Goal: Task Accomplishment & Management: Use online tool/utility

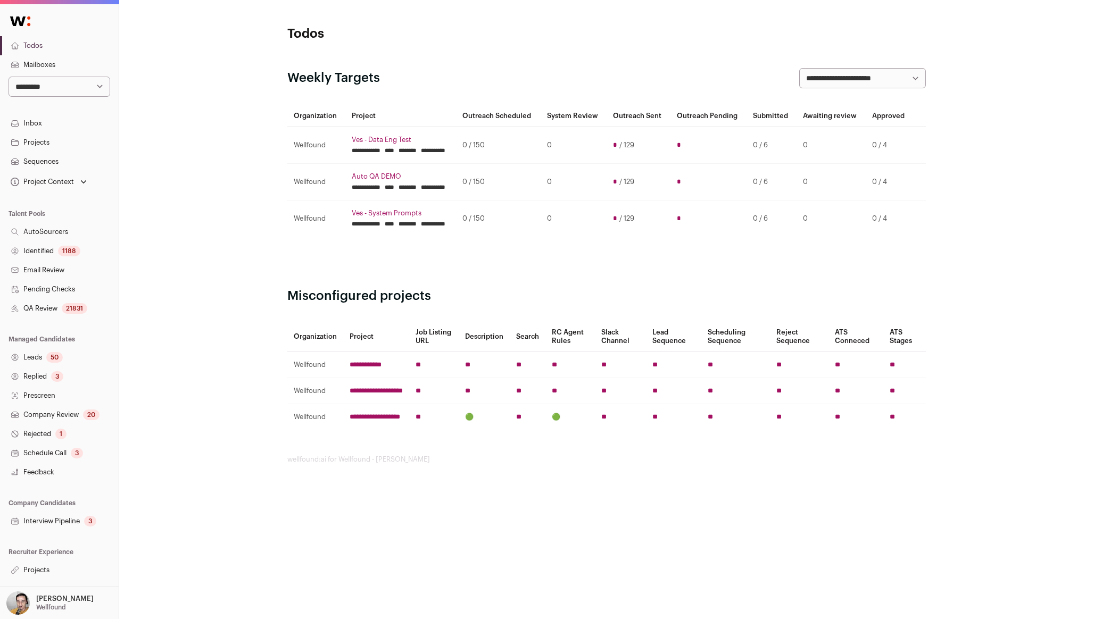
click at [57, 150] on link "Projects" at bounding box center [59, 142] width 119 height 19
click at [53, 159] on link "Sequences" at bounding box center [59, 161] width 119 height 19
click at [51, 563] on link "Projects" at bounding box center [59, 570] width 119 height 19
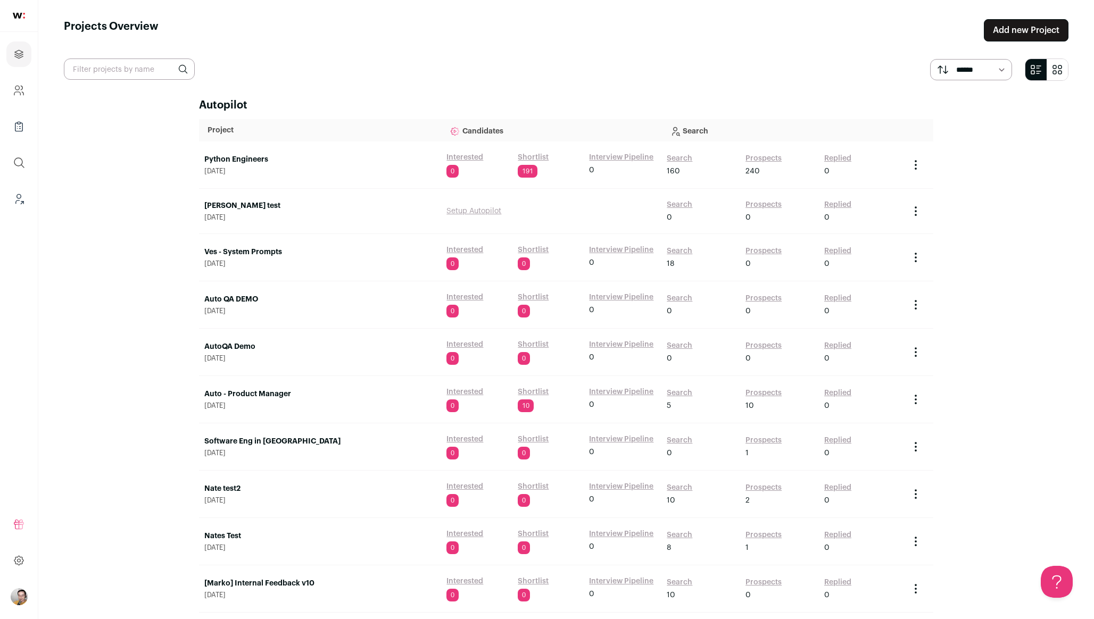
click at [94, 72] on input "text" at bounding box center [129, 69] width 131 height 21
type input "ves"
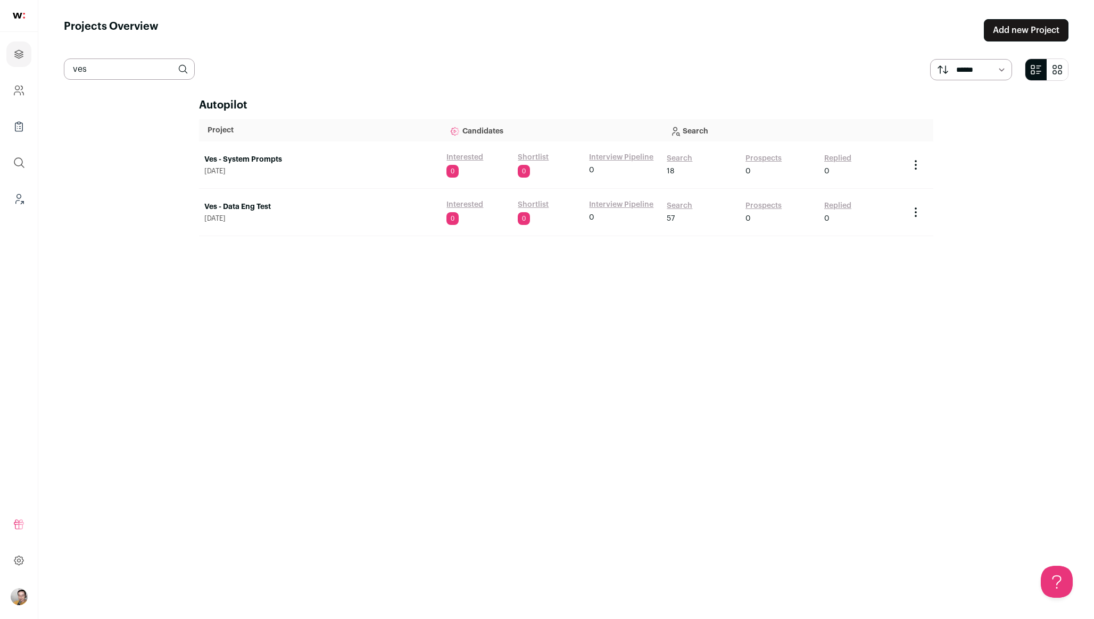
click at [245, 156] on link "Ves - System Prompts" at bounding box center [319, 159] width 231 height 11
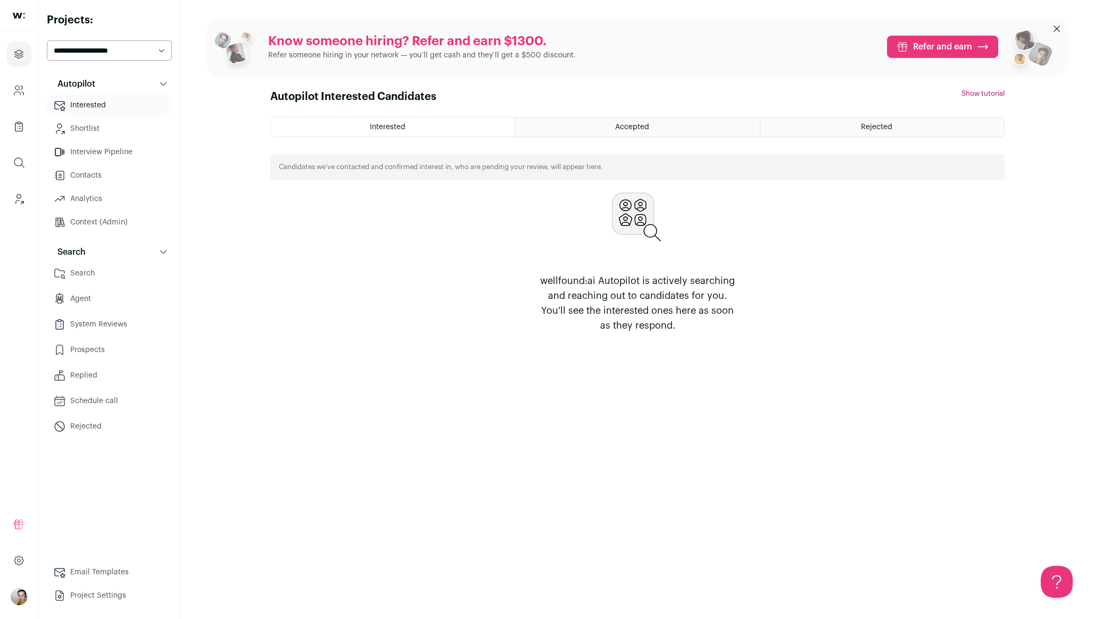
click at [89, 293] on link "Agent" at bounding box center [109, 298] width 125 height 21
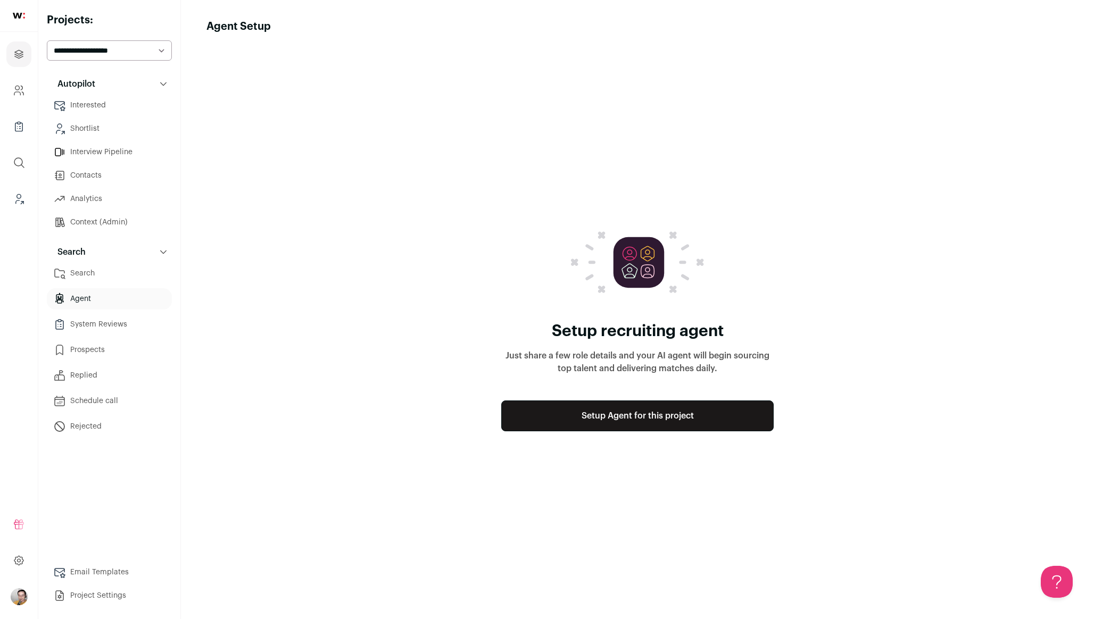
click at [603, 415] on link "Setup Agent for this project" at bounding box center [637, 416] width 272 height 31
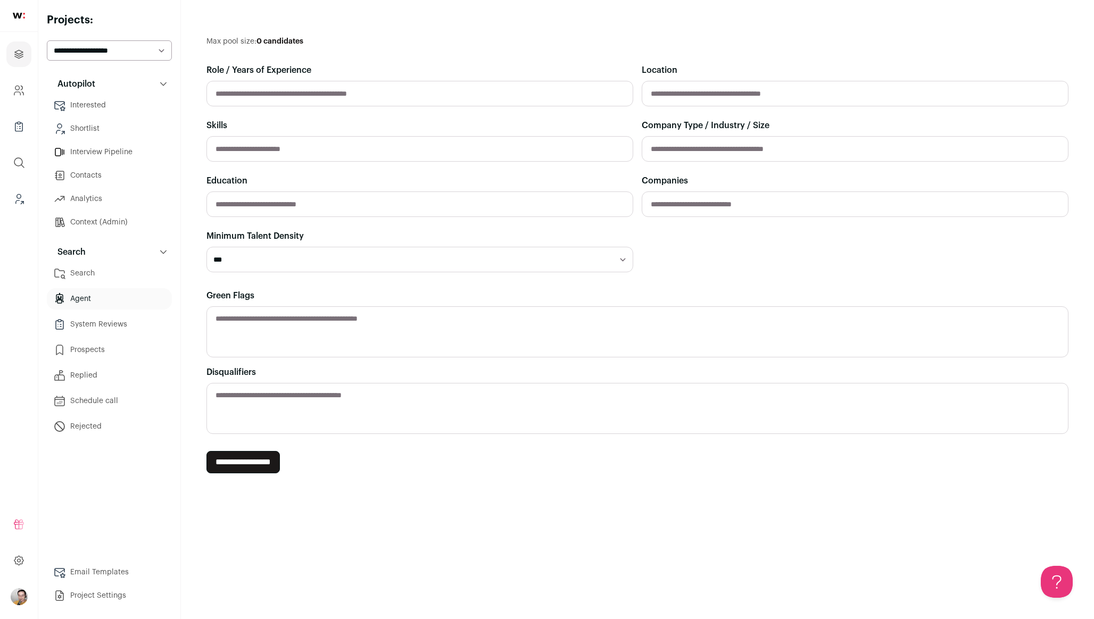
click at [264, 88] on input "text" at bounding box center [419, 94] width 427 height 26
type input "**********"
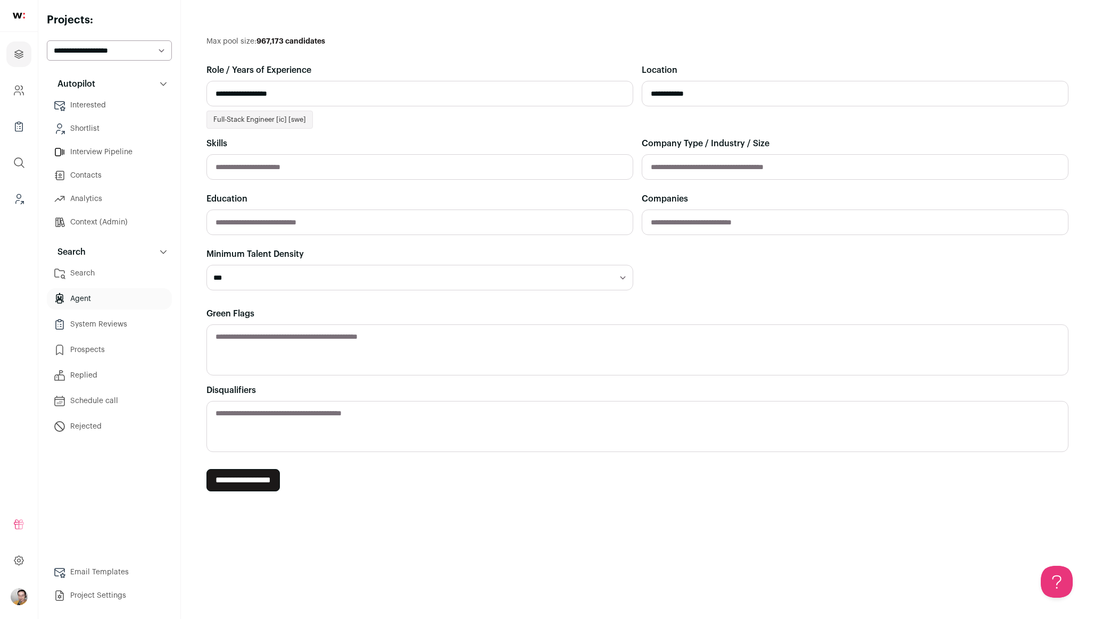
type input "**********"
click at [344, 100] on input "**********" at bounding box center [419, 94] width 427 height 26
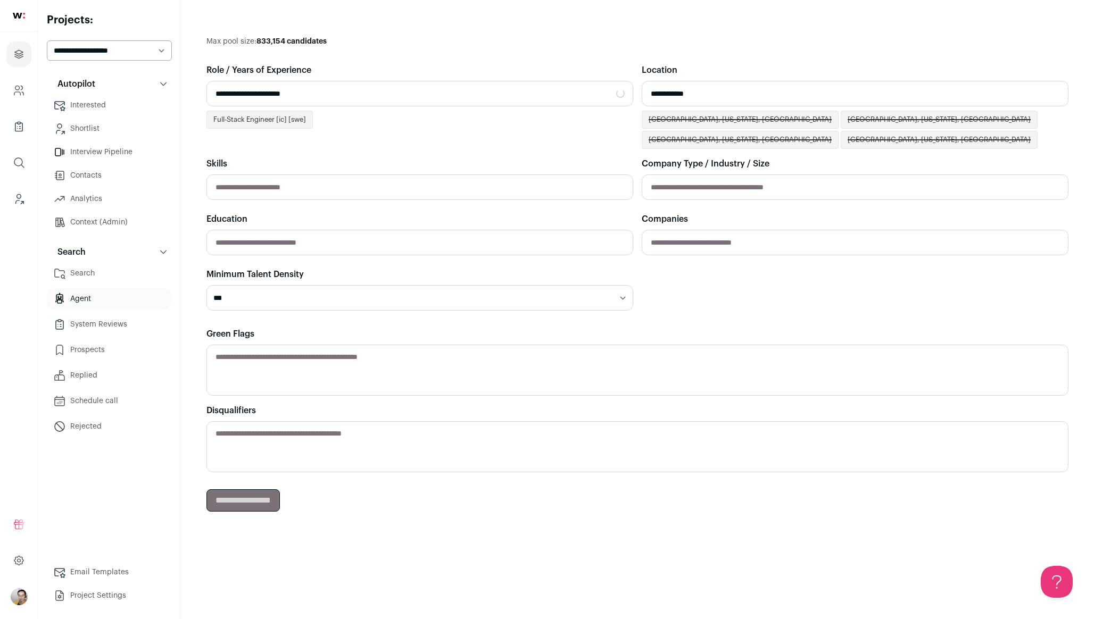
type input "**********"
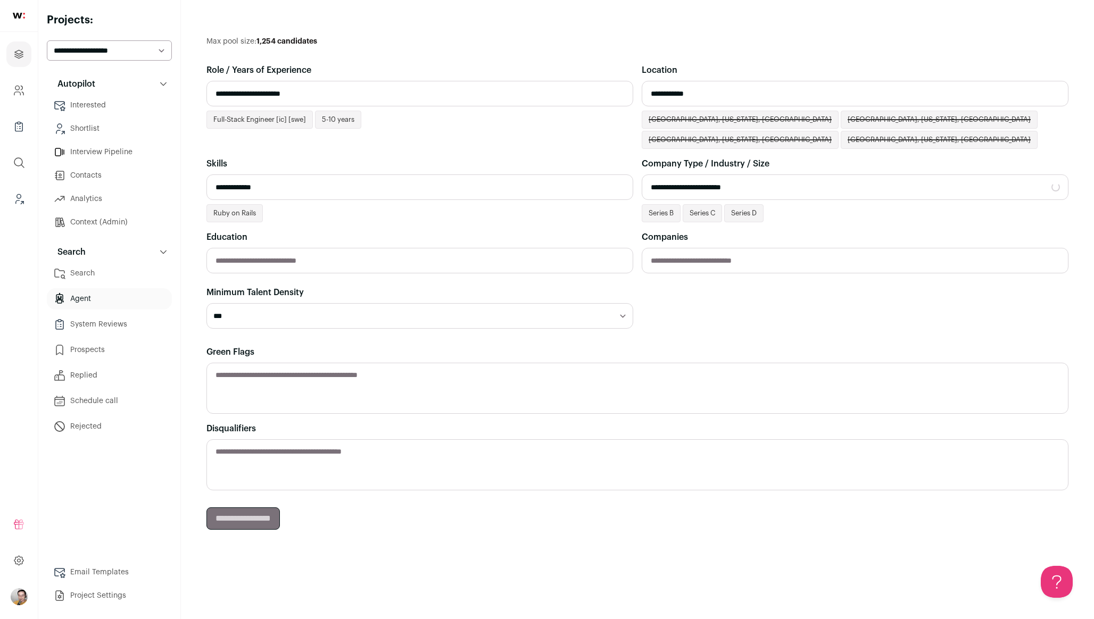
type input "**********"
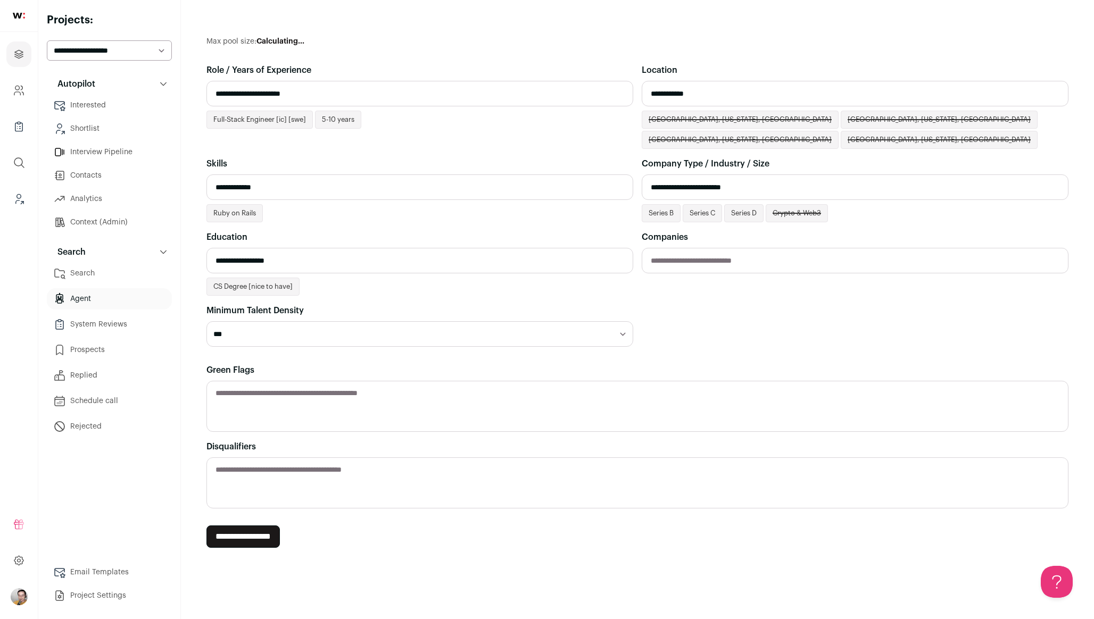
type input "**********"
click at [263, 539] on input "**********" at bounding box center [242, 537] width 73 height 22
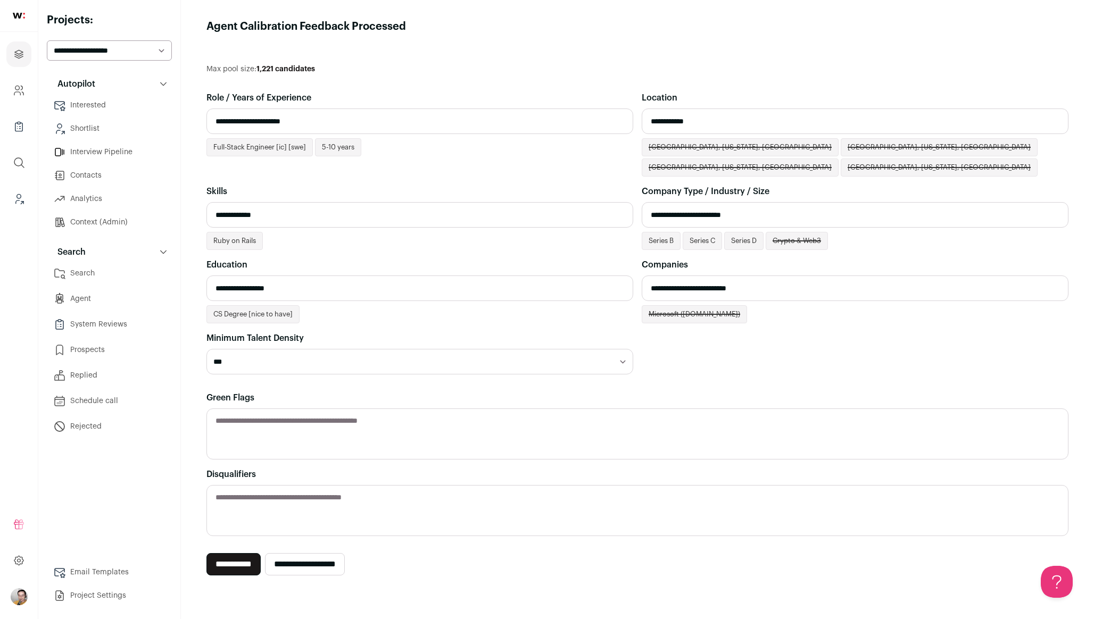
click at [244, 569] on input "**********" at bounding box center [233, 564] width 54 height 22
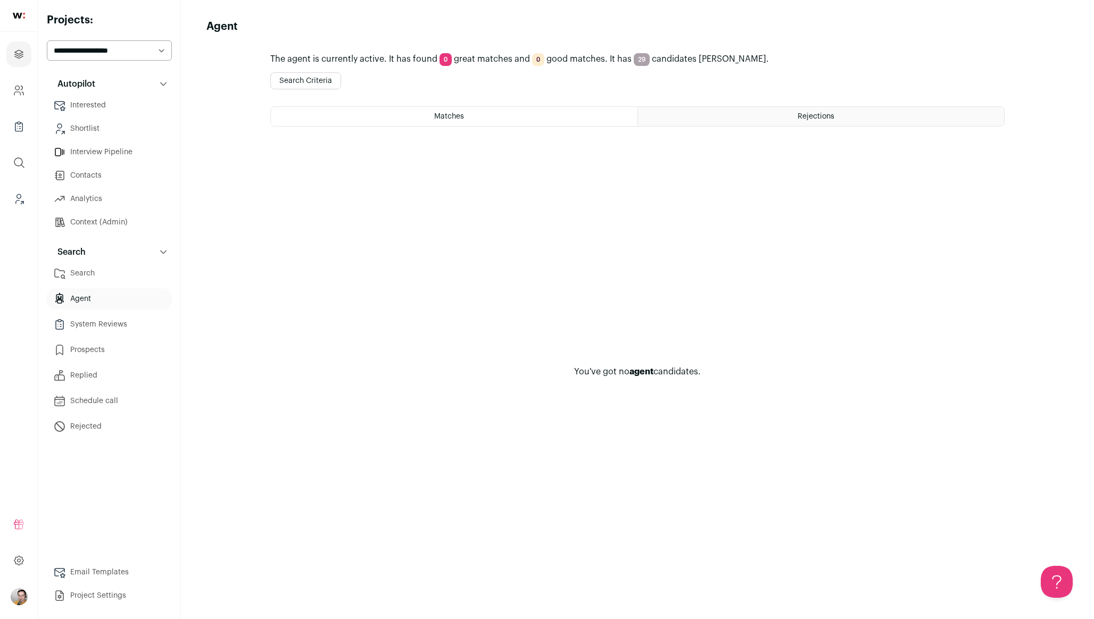
click at [149, 261] on button "Search" at bounding box center [109, 252] width 125 height 21
click at [128, 285] on ul "Search Agent System Reviews Prospects Replied Schedule call Rejected" at bounding box center [109, 350] width 125 height 175
click at [132, 279] on link "Search" at bounding box center [109, 273] width 125 height 21
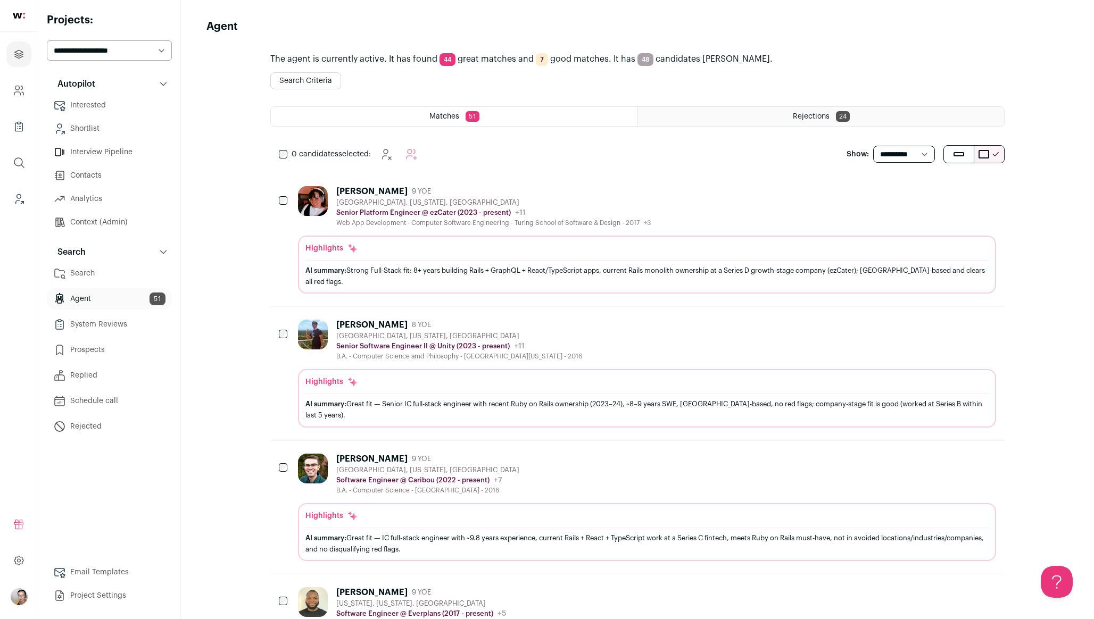
click at [577, 224] on div "Web App Development - Computer Software Engineering - Turing School of Software…" at bounding box center [493, 223] width 315 height 9
click at [782, 118] on div "Rejections 50" at bounding box center [821, 116] width 366 height 19
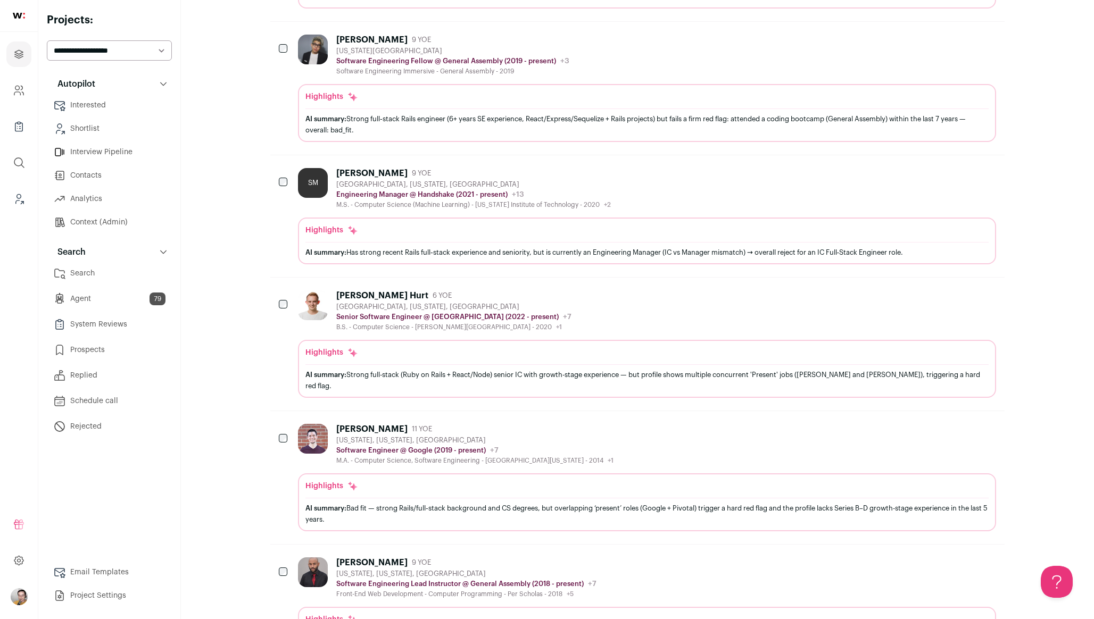
scroll to position [532, 0]
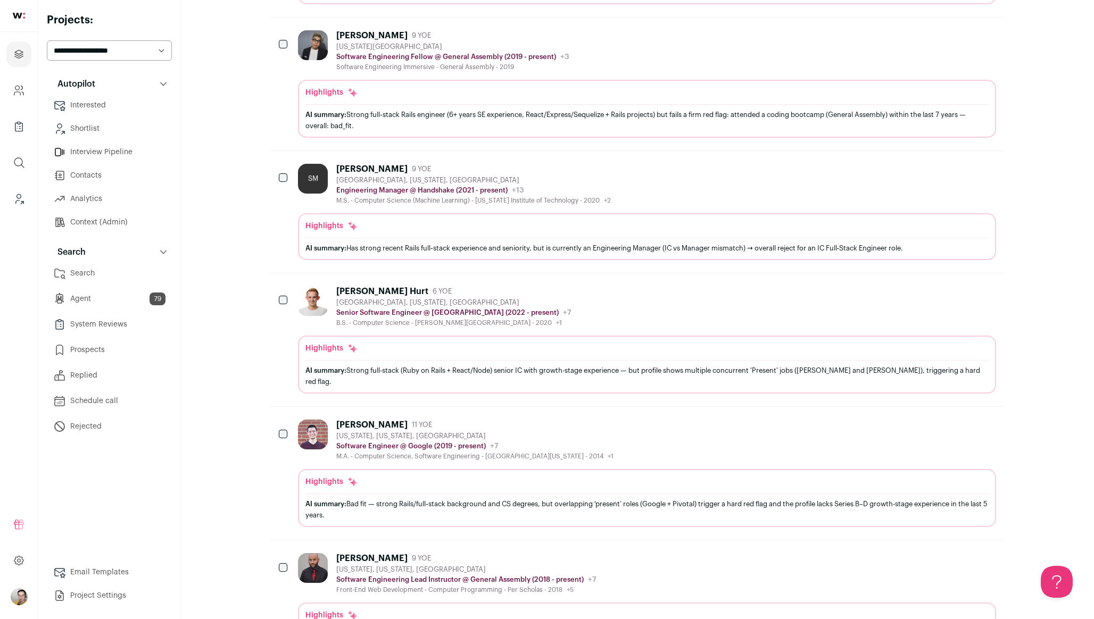
click at [609, 205] on div "SM Sean McNeil 9 YOE Denver, Colorado, United States Engineering Manager @ Hand…" at bounding box center [647, 184] width 698 height 41
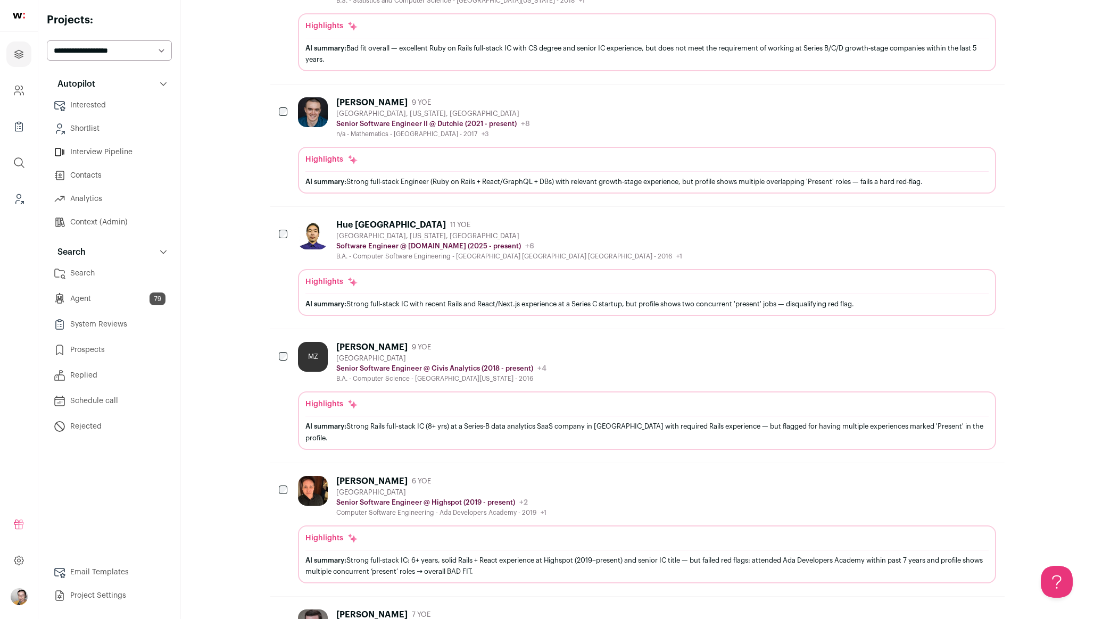
scroll to position [1617, 0]
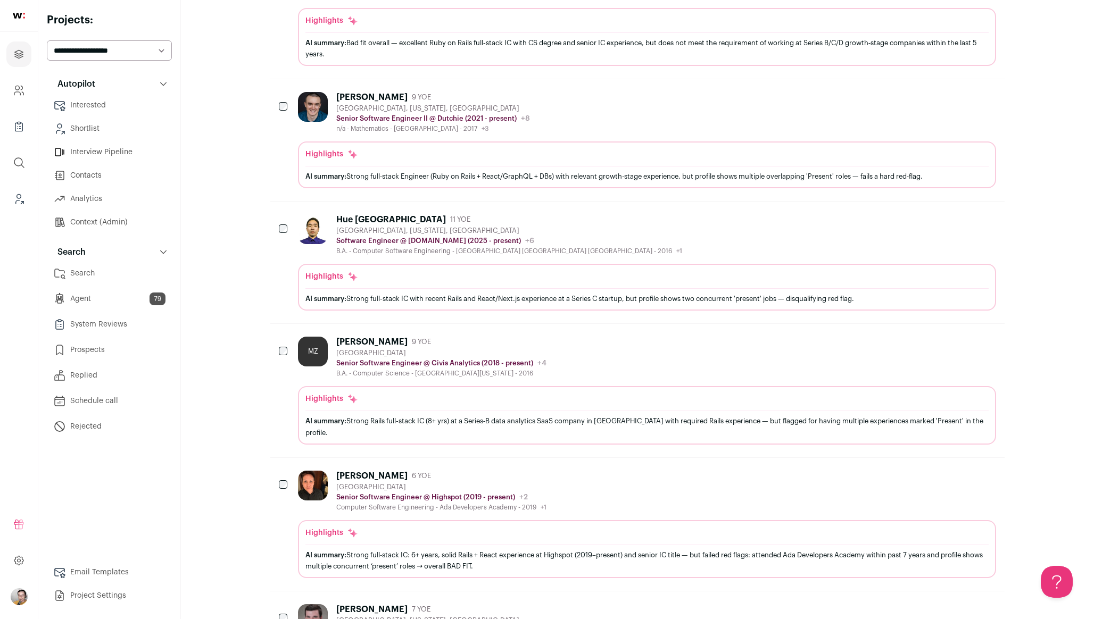
click at [589, 155] on div "Highlights AI summary: Strong full-stack Engineer (Ruby on Rails + React/GraphQ…" at bounding box center [647, 165] width 698 height 47
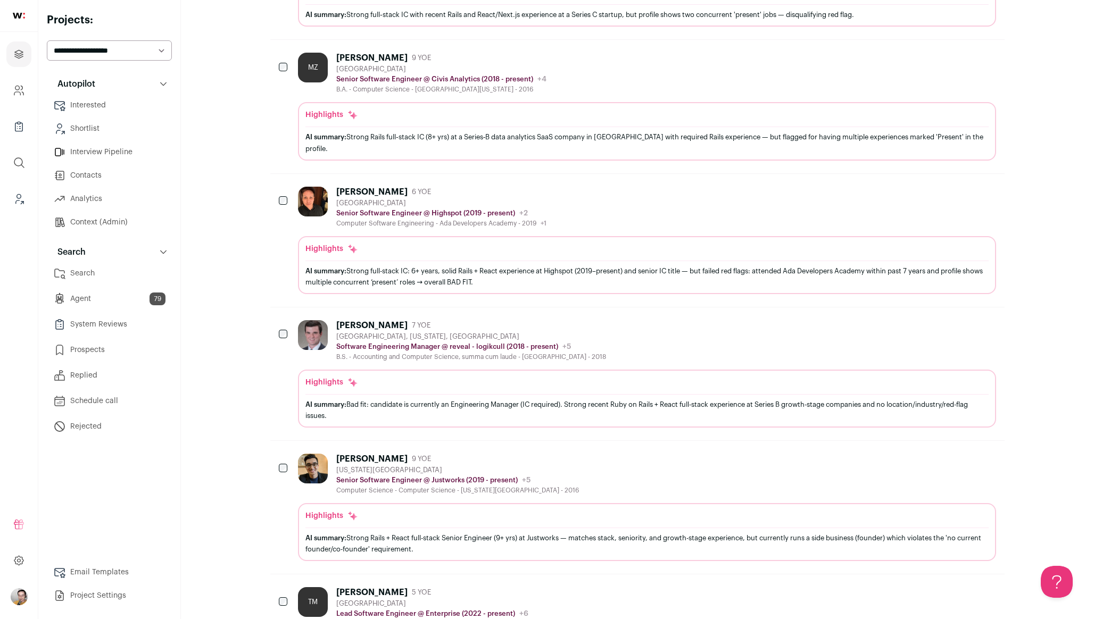
scroll to position [2086, 0]
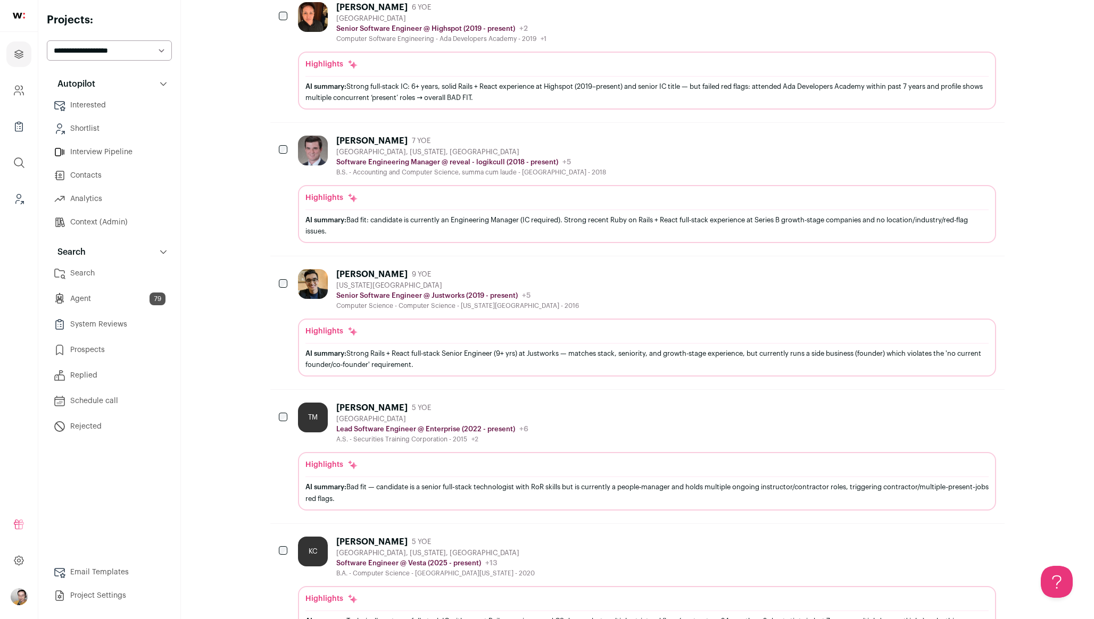
click at [597, 297] on div "Ameen Ajmeri 9 YOE New York City Metropolitan Area Senior Software Engineer @ J…" at bounding box center [647, 289] width 698 height 41
click at [772, 310] on div "Ameen Ajmeri 9 YOE New York City Metropolitan Area Senior Software Engineer @ J…" at bounding box center [647, 289] width 698 height 41
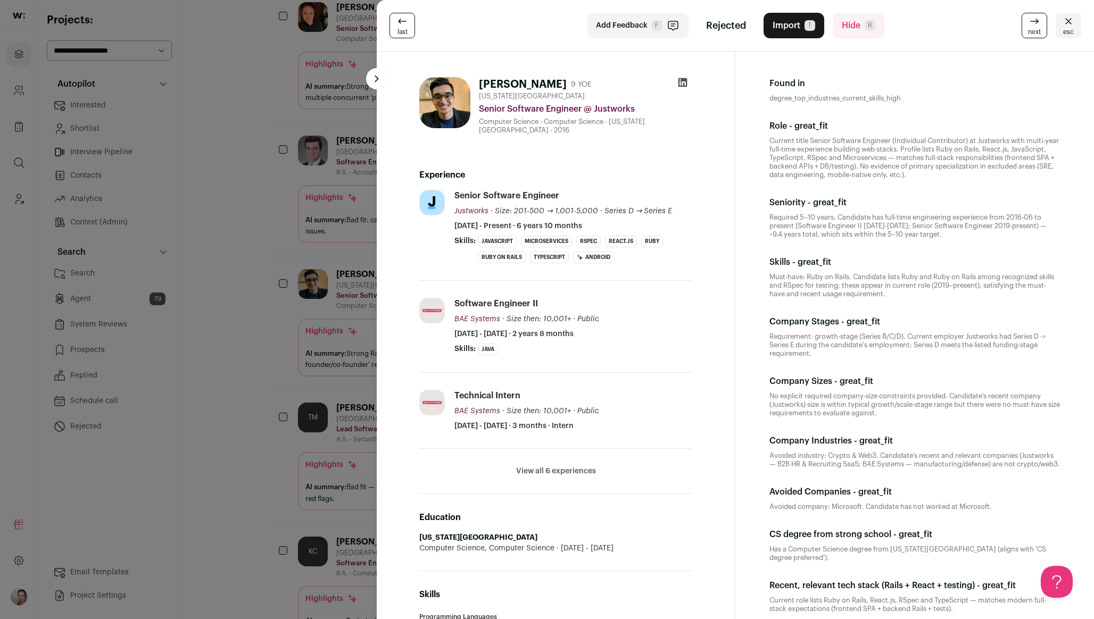
click at [558, 468] on button "View all 6 experiences" at bounding box center [556, 471] width 80 height 11
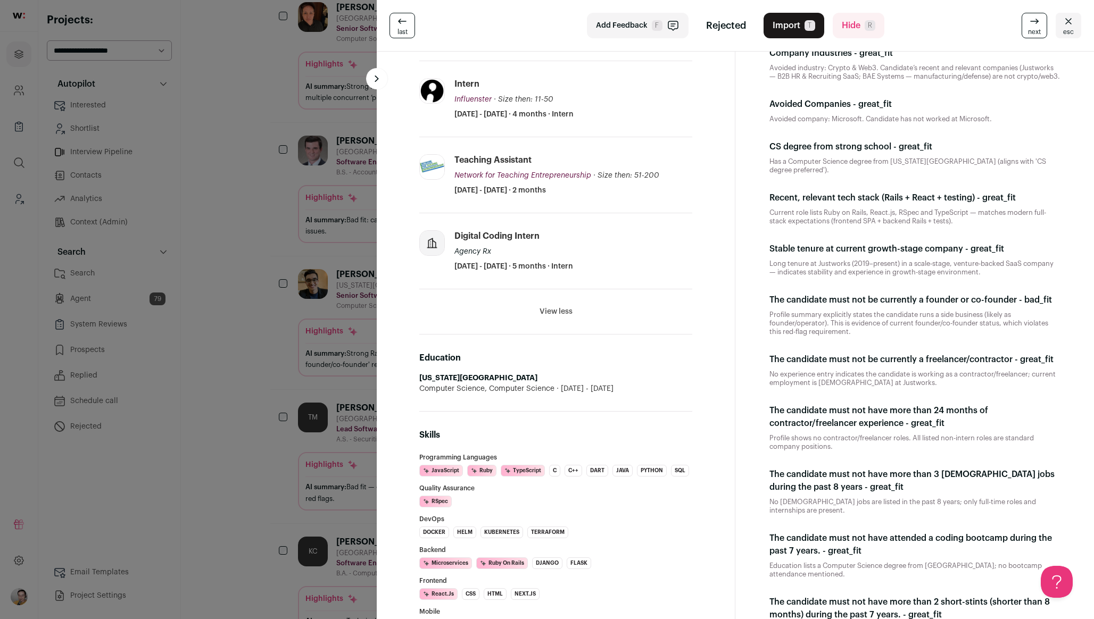
scroll to position [0, 0]
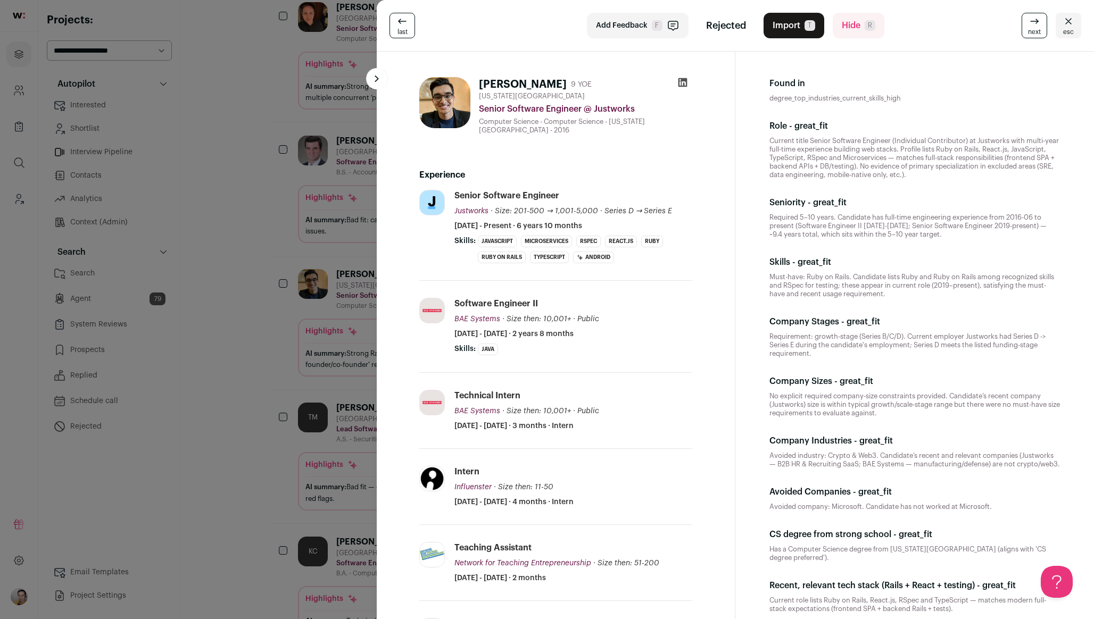
click at [683, 79] on icon at bounding box center [683, 82] width 9 height 9
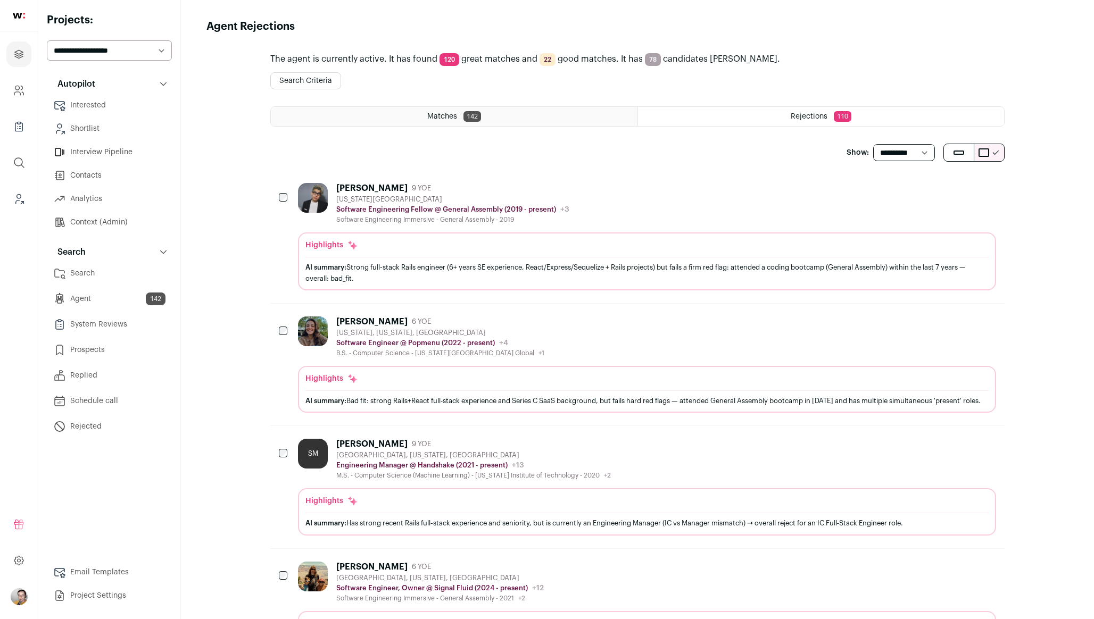
click at [472, 113] on span "142" at bounding box center [473, 116] width 18 height 11
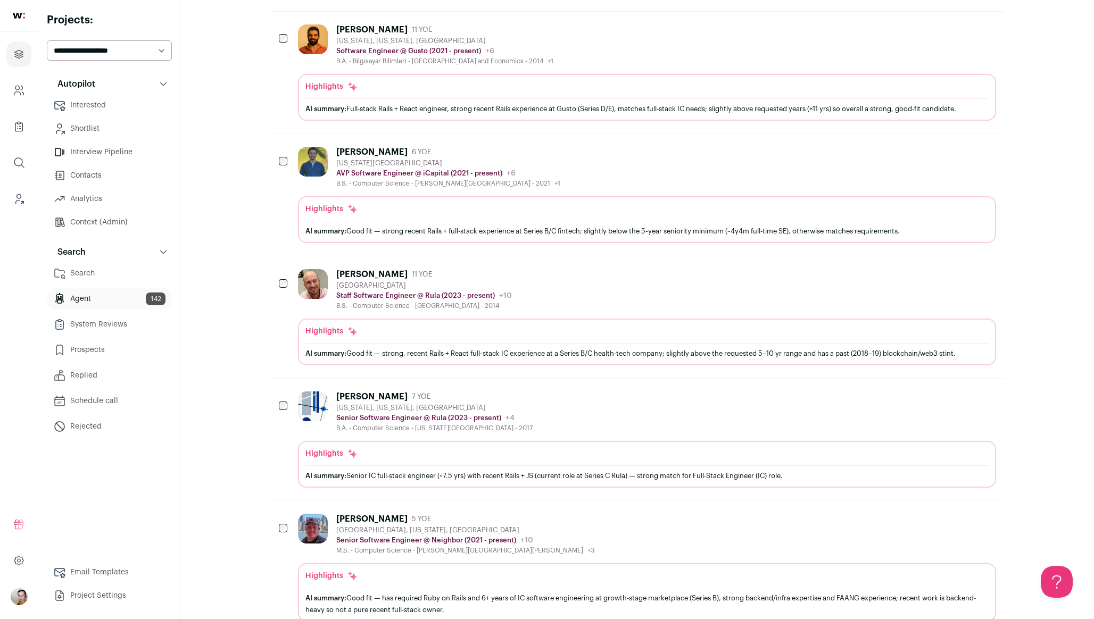
scroll to position [1445, 0]
click at [454, 324] on div "Highlights" at bounding box center [646, 329] width 683 height 11
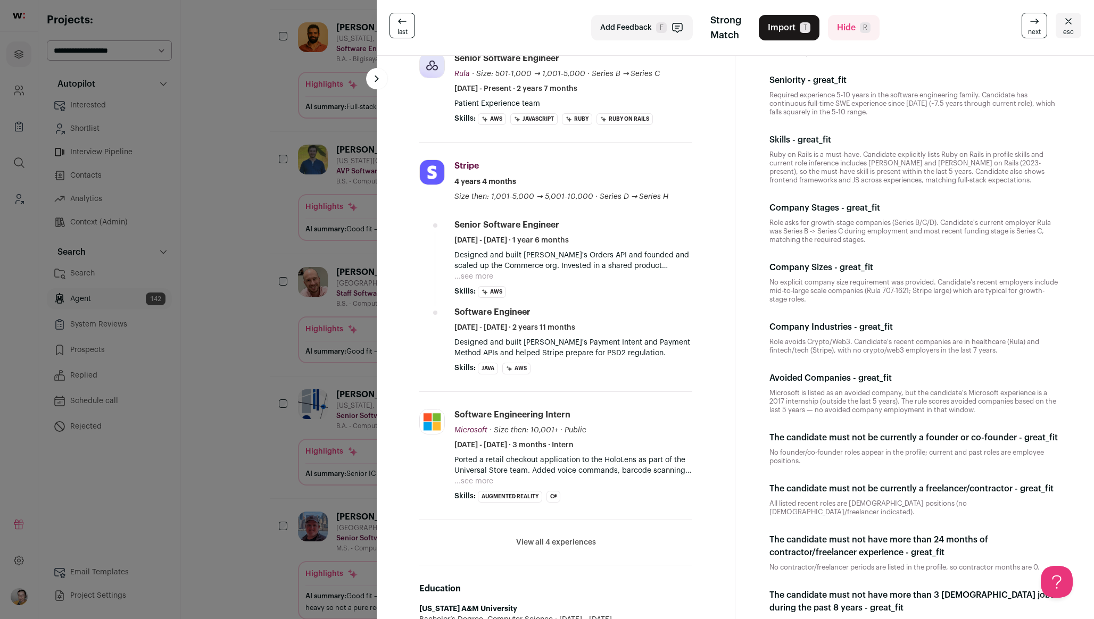
scroll to position [142, 0]
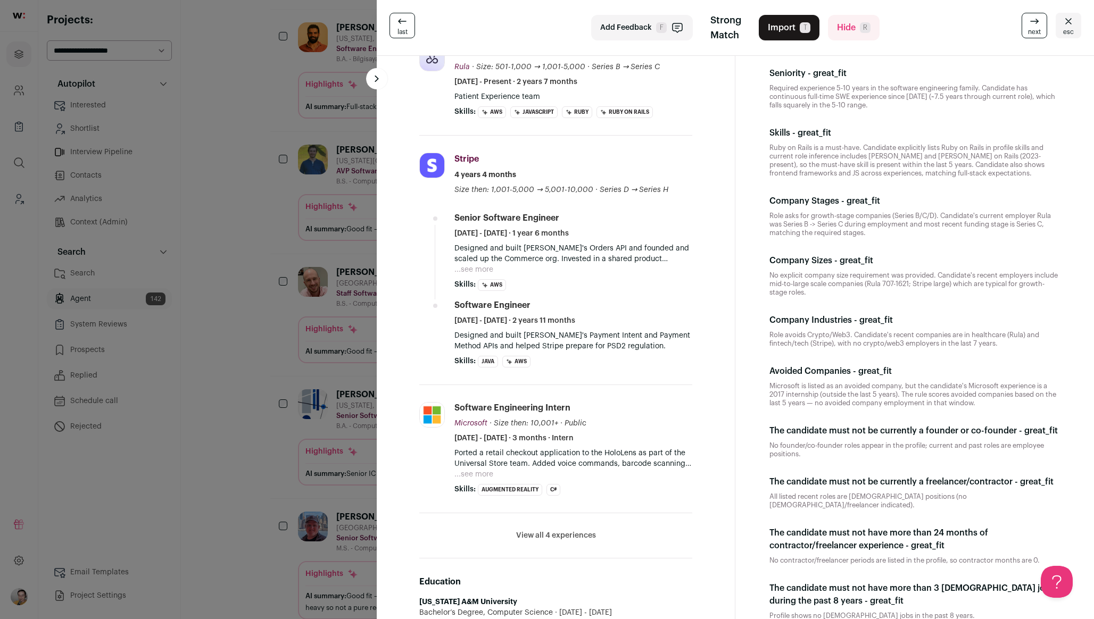
click at [284, 284] on div "last Add Feedback F Strong Match Import T Hide R next esc [PERSON_NAME] 7 YOE […" at bounding box center [547, 309] width 1094 height 619
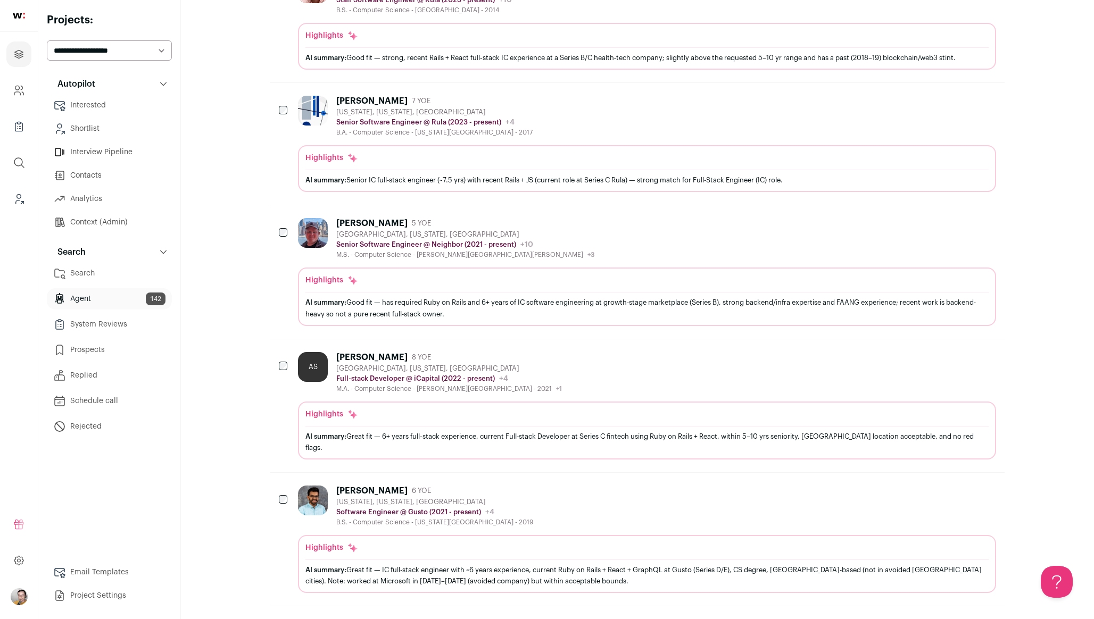
scroll to position [2235, 0]
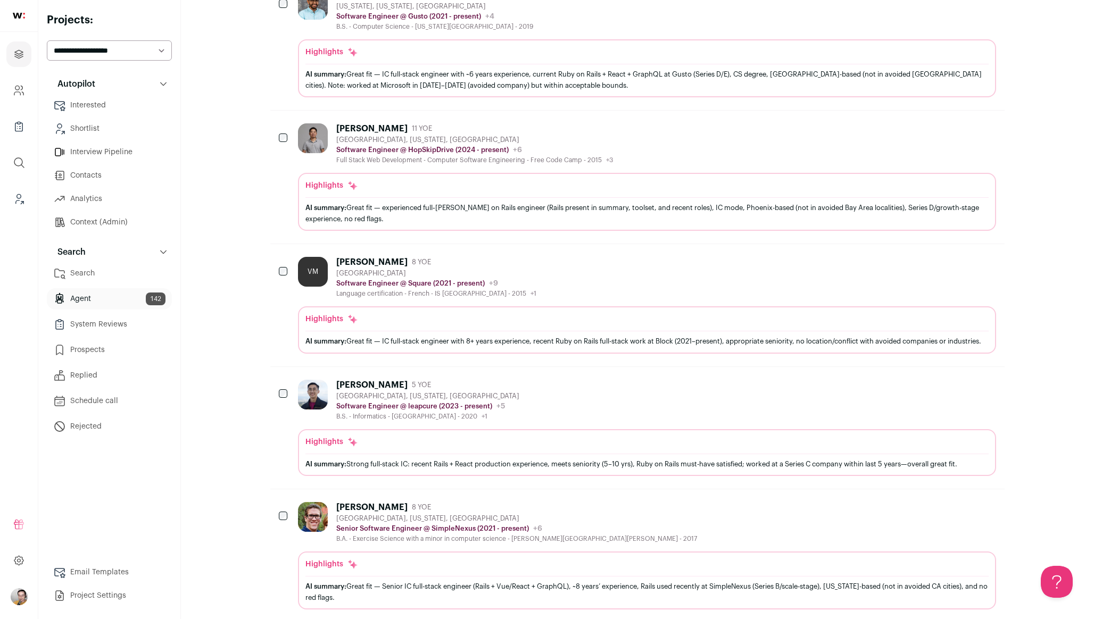
click at [640, 403] on div "[PERSON_NAME] 5 YOE [GEOGRAPHIC_DATA], [US_STATE], [GEOGRAPHIC_DATA] Software E…" at bounding box center [647, 400] width 698 height 41
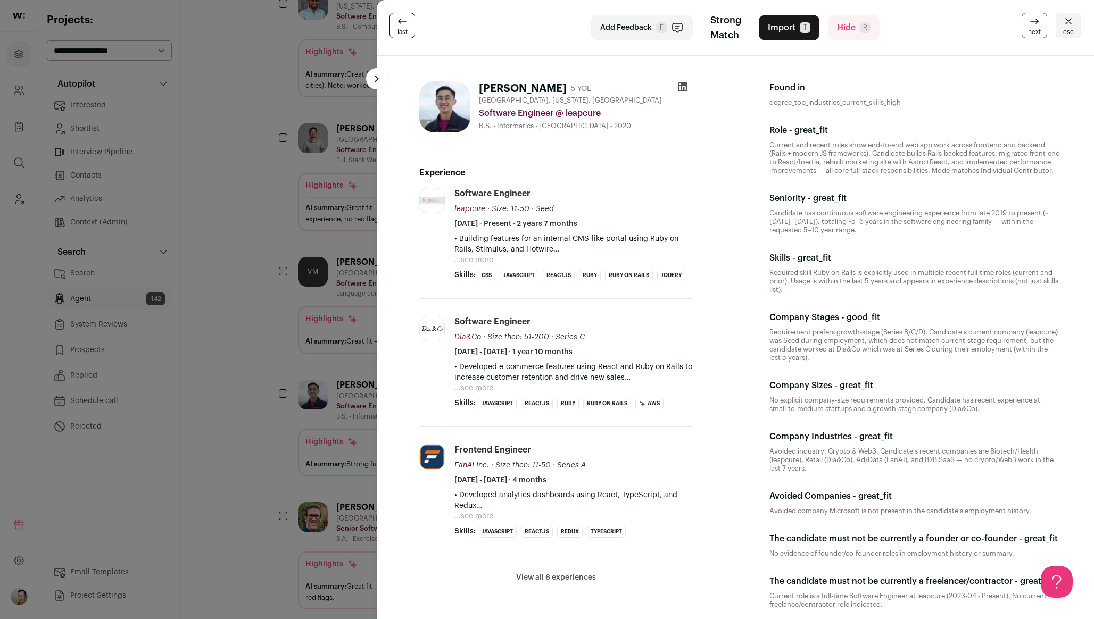
click at [287, 282] on div "last Add Feedback F Strong Match Import T Hide R next esc [PERSON_NAME] 5 YOE […" at bounding box center [547, 309] width 1094 height 619
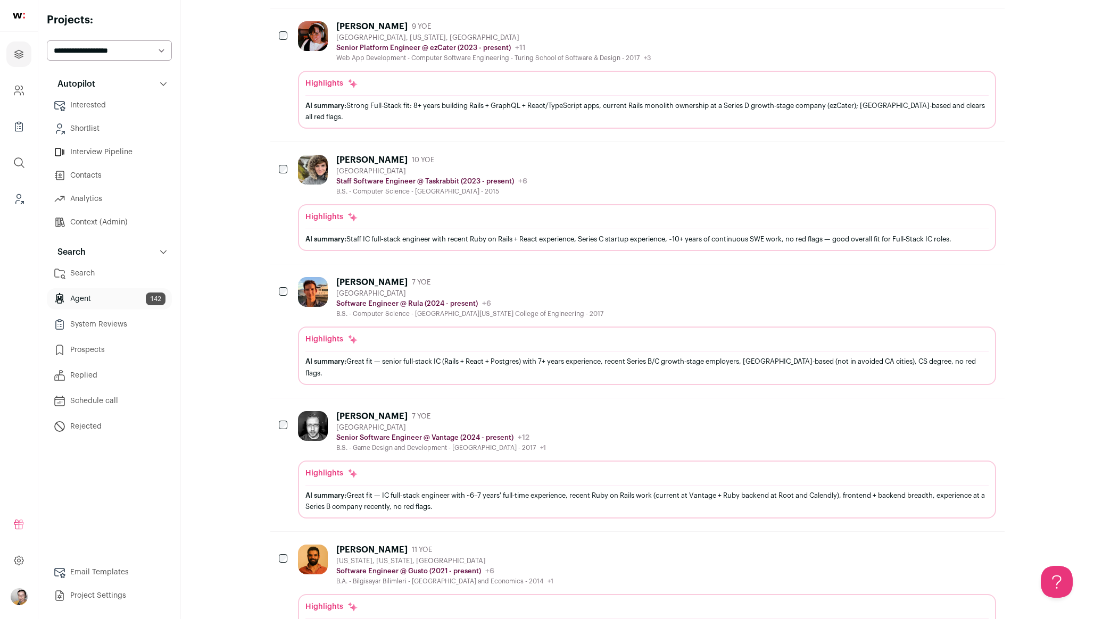
scroll to position [904, 0]
